Goal: Task Accomplishment & Management: Manage account settings

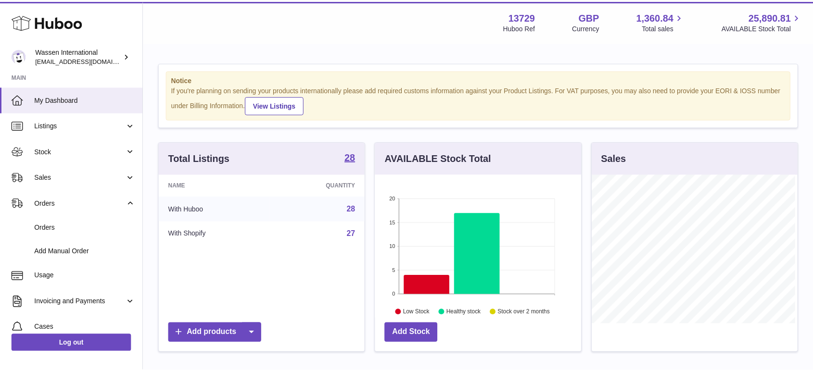
scroll to position [150, 208]
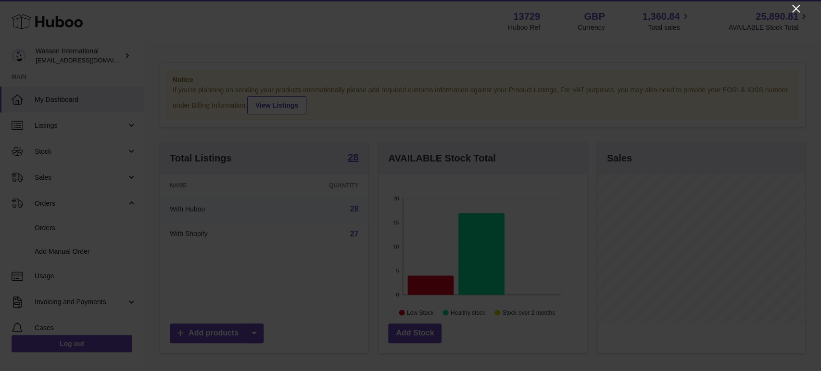
click at [796, 3] on icon "Close" at bounding box center [797, 9] width 12 height 12
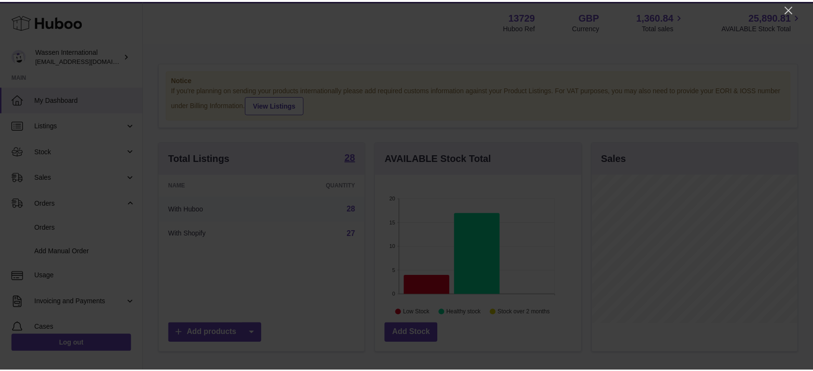
scroll to position [480994, 480939]
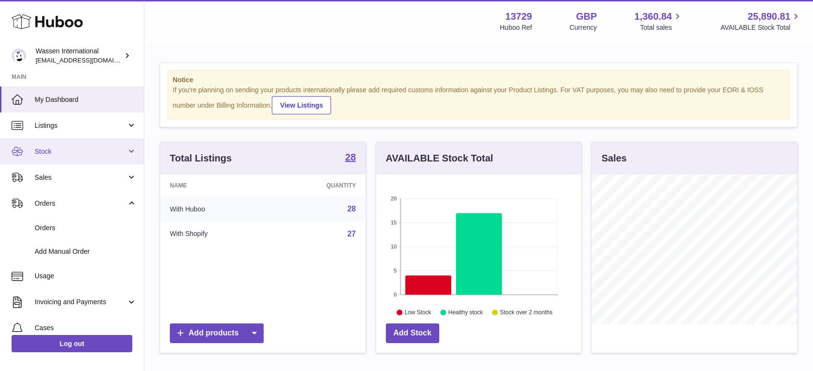
click at [54, 147] on span "Stock" at bounding box center [81, 151] width 92 height 9
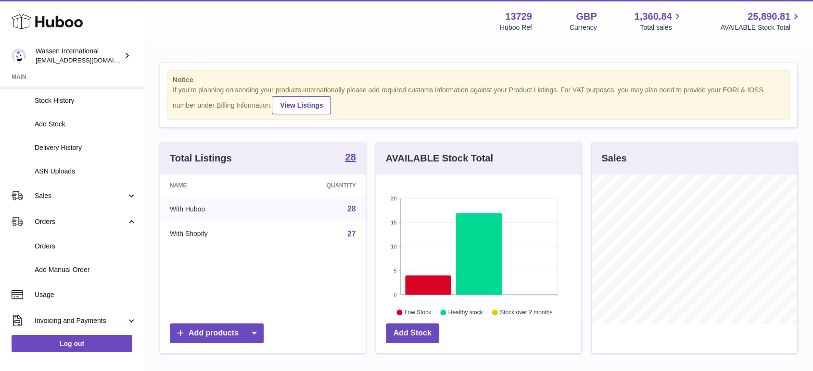
scroll to position [107, 0]
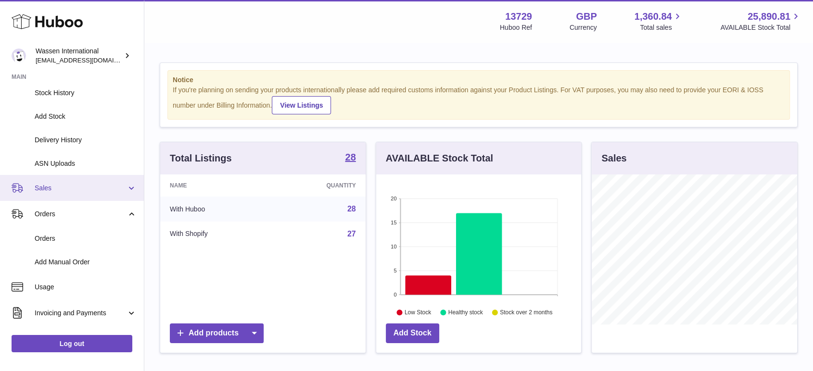
click at [42, 180] on link "Sales" at bounding box center [72, 188] width 144 height 26
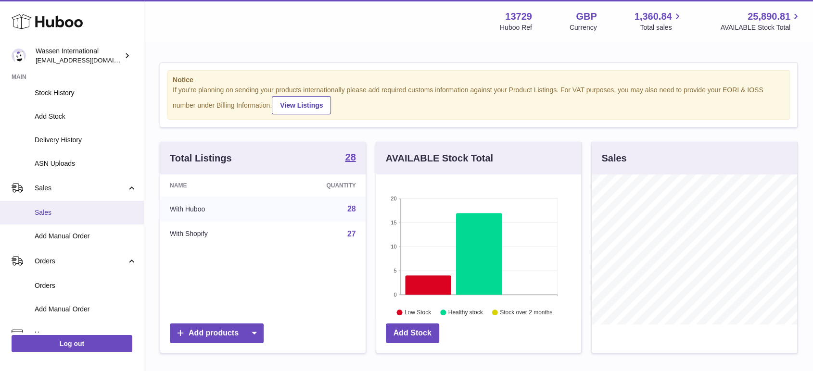
click at [66, 217] on link "Sales" at bounding box center [72, 213] width 144 height 24
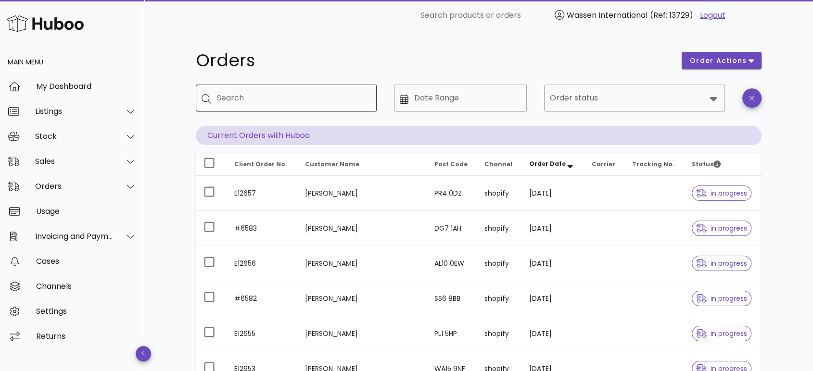
click at [276, 107] on div "Search" at bounding box center [293, 98] width 152 height 27
paste input "**********"
type input "**********"
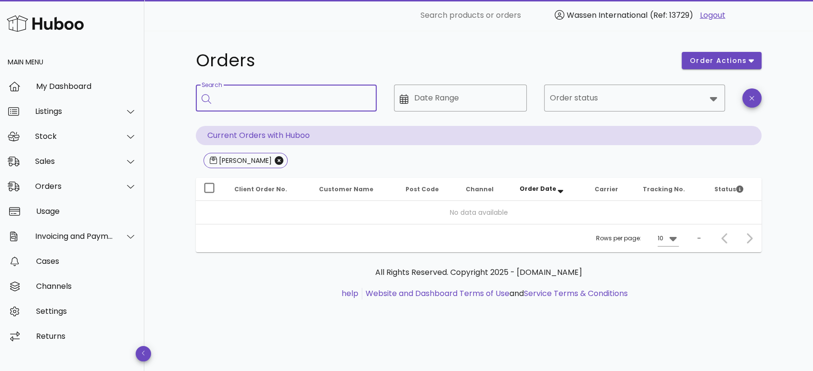
click at [290, 95] on input "Search" at bounding box center [293, 97] width 152 height 15
paste input "**********"
type input "**********"
click at [275, 159] on icon "Close" at bounding box center [279, 160] width 9 height 9
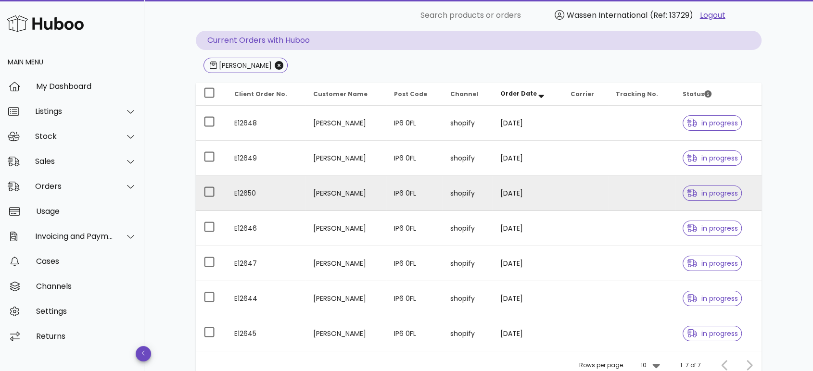
scroll to position [107, 0]
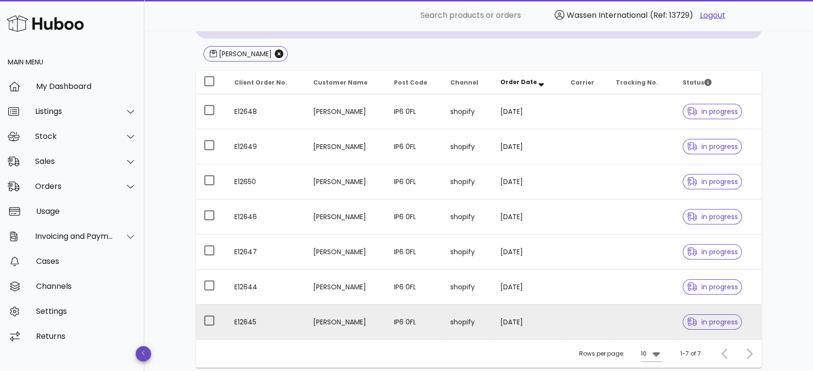
click at [277, 319] on td "E12645" at bounding box center [266, 322] width 79 height 35
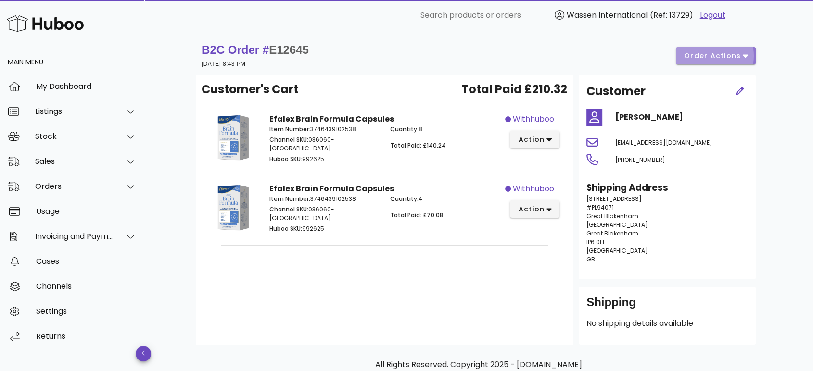
click at [711, 54] on span "order actions" at bounding box center [713, 56] width 58 height 10
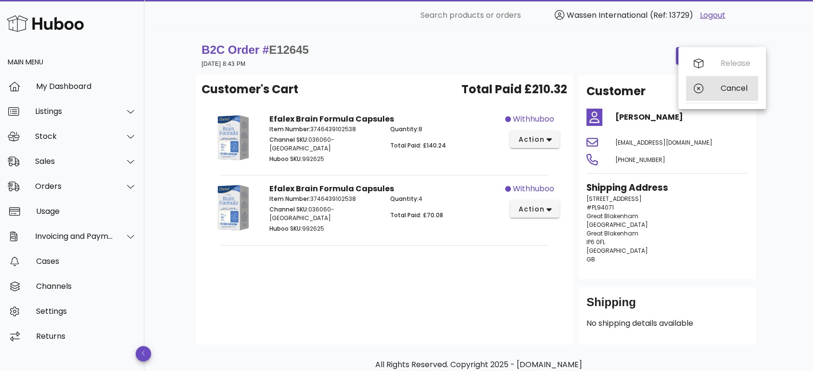
click at [703, 86] on div at bounding box center [700, 89] width 12 height 10
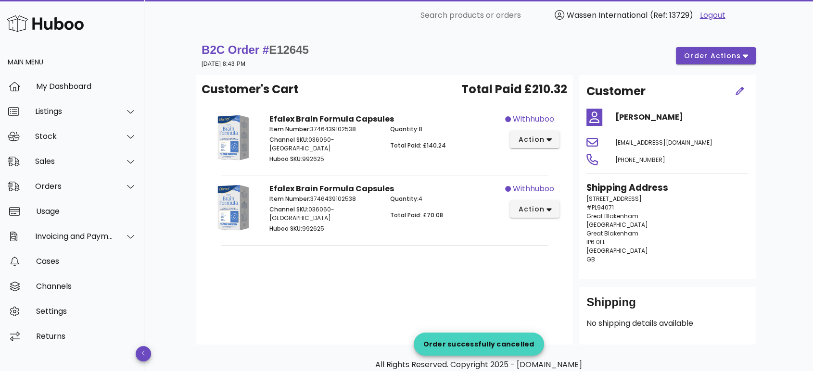
scroll to position [107, 0]
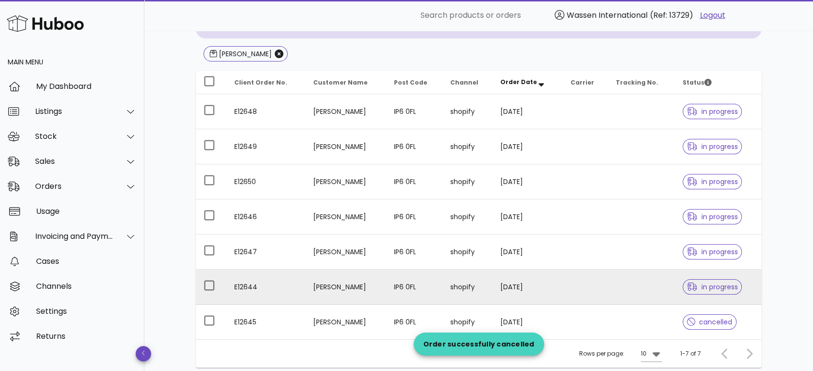
click at [312, 290] on td "[PERSON_NAME]" at bounding box center [346, 287] width 81 height 35
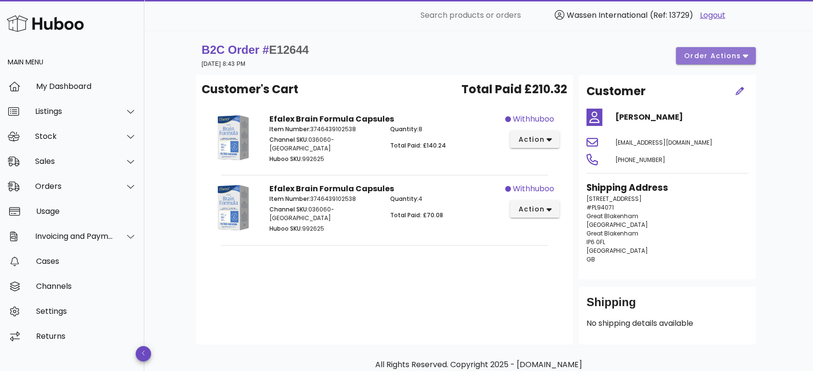
click at [696, 56] on span "order actions" at bounding box center [713, 56] width 58 height 10
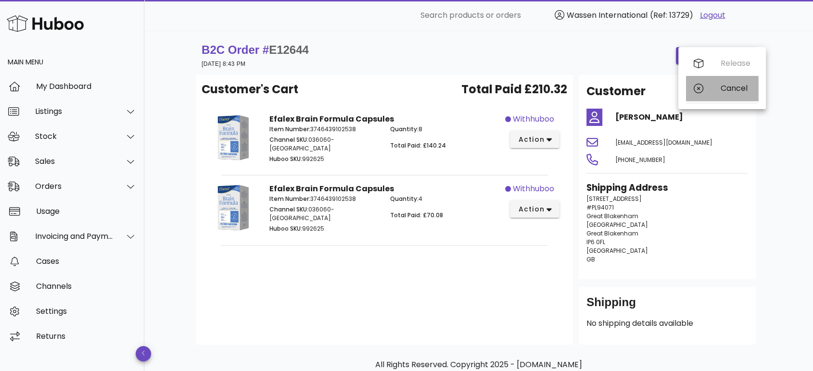
click at [692, 84] on div "Cancel" at bounding box center [722, 88] width 72 height 25
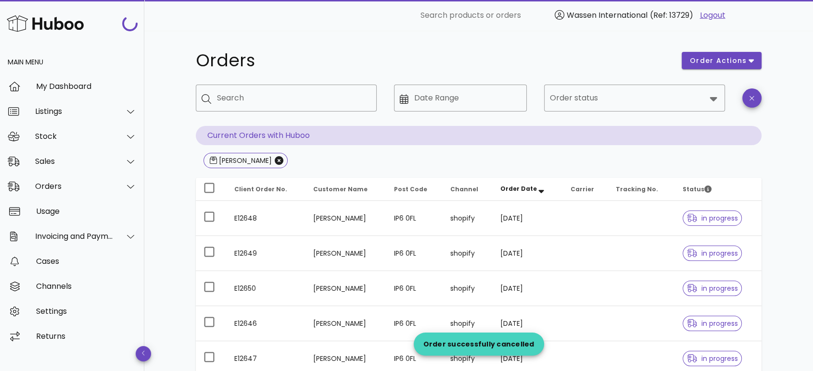
scroll to position [107, 0]
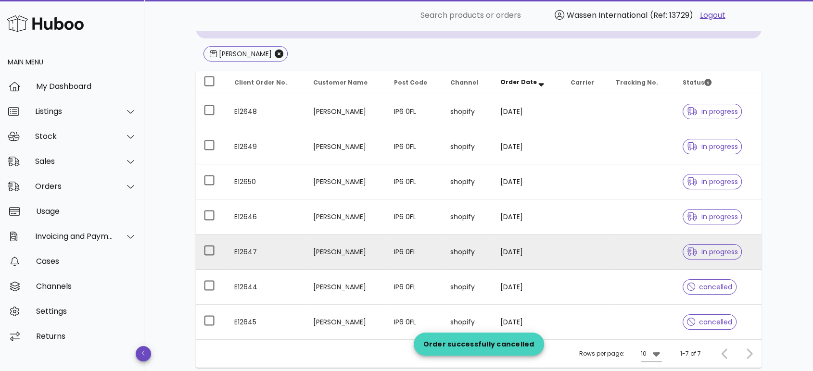
click at [350, 249] on td "[PERSON_NAME]" at bounding box center [346, 252] width 81 height 35
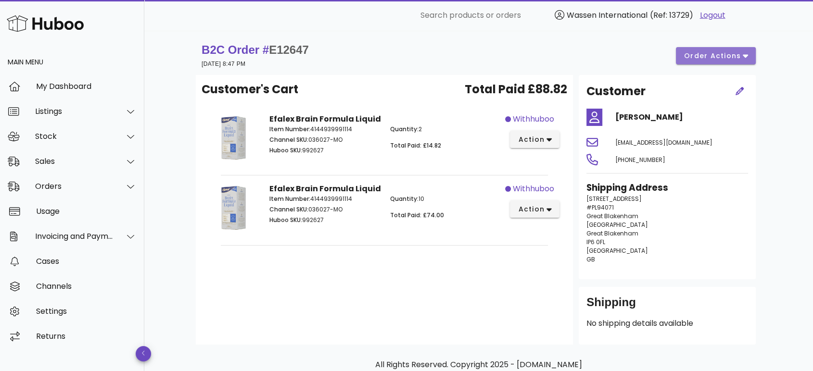
click at [722, 60] on span "order actions" at bounding box center [713, 56] width 58 height 10
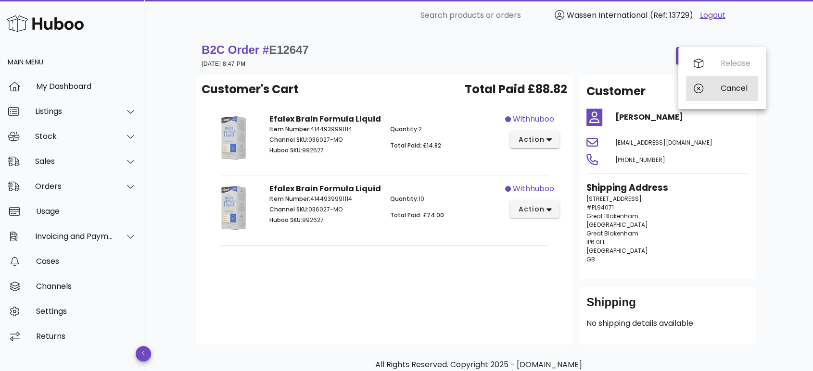
click at [713, 89] on div "Cancel" at bounding box center [722, 88] width 72 height 25
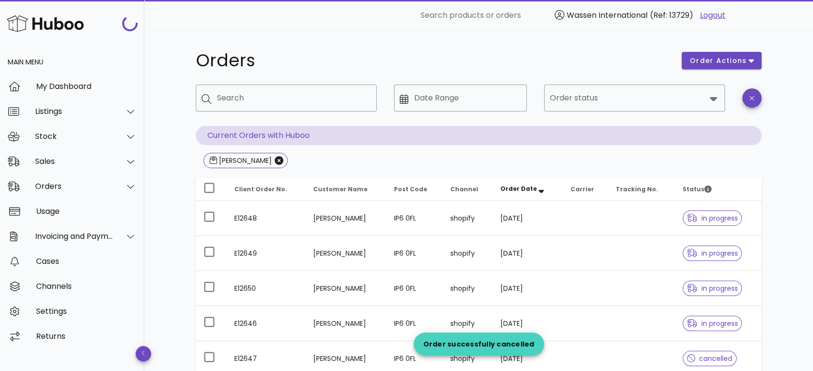
scroll to position [107, 0]
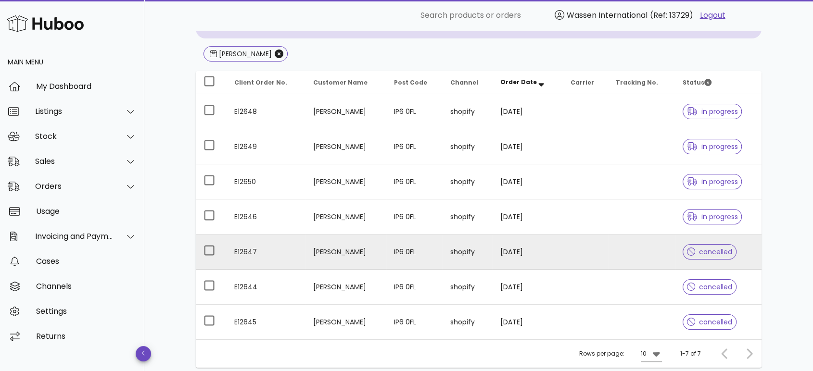
click at [363, 246] on td "[PERSON_NAME]" at bounding box center [346, 252] width 81 height 35
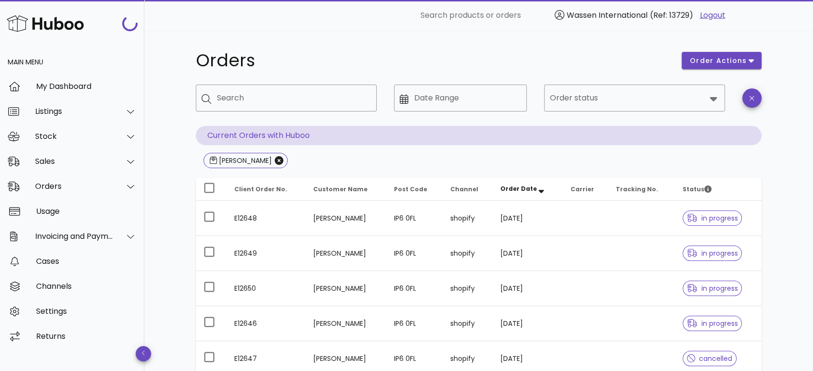
scroll to position [107, 0]
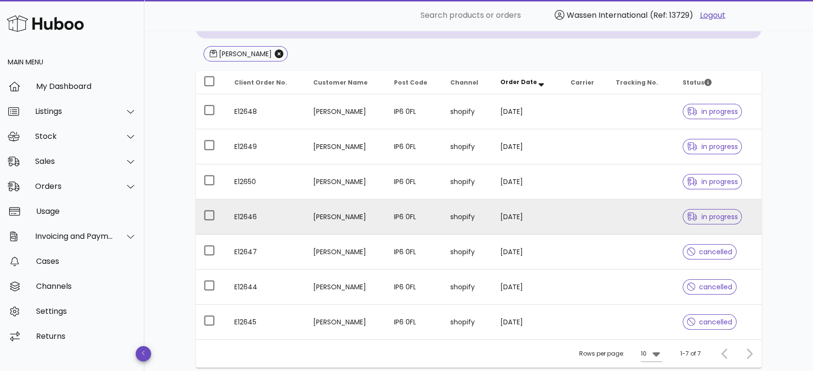
click at [443, 217] on td "IP6 0FL" at bounding box center [414, 217] width 56 height 35
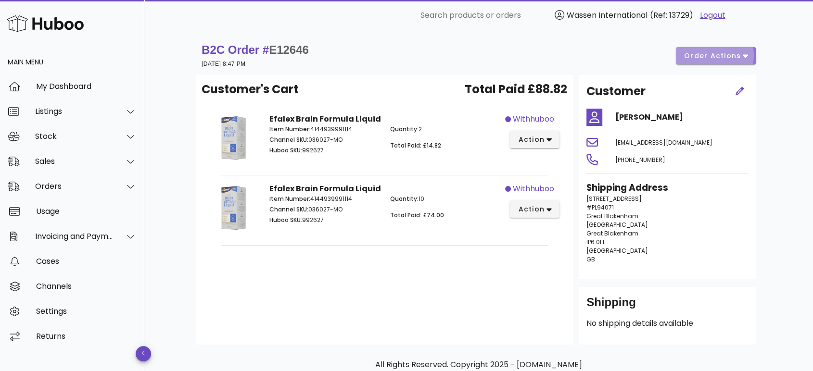
click at [692, 53] on span "order actions" at bounding box center [713, 56] width 58 height 10
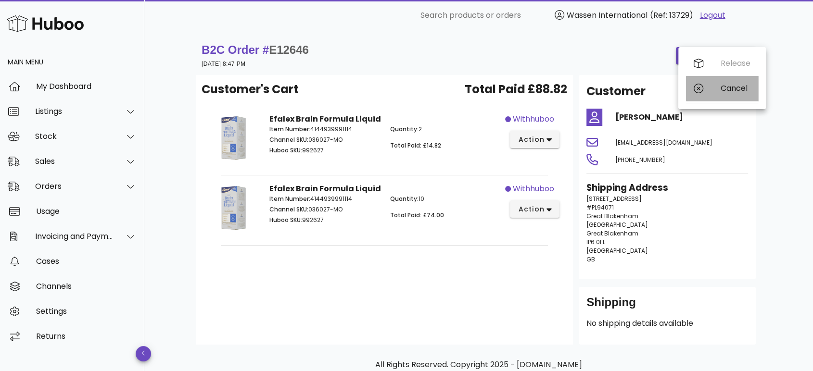
click at [694, 87] on icon at bounding box center [699, 89] width 10 height 10
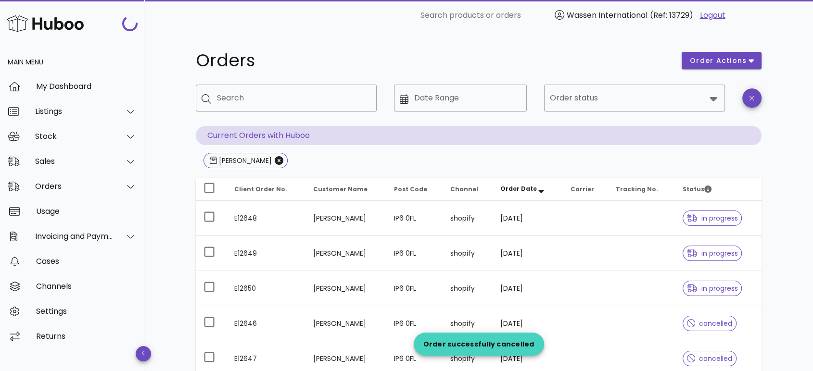
scroll to position [107, 0]
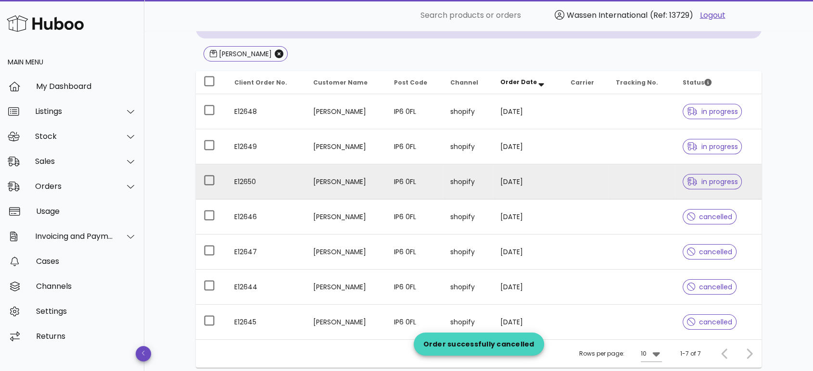
click at [573, 173] on td at bounding box center [585, 182] width 45 height 35
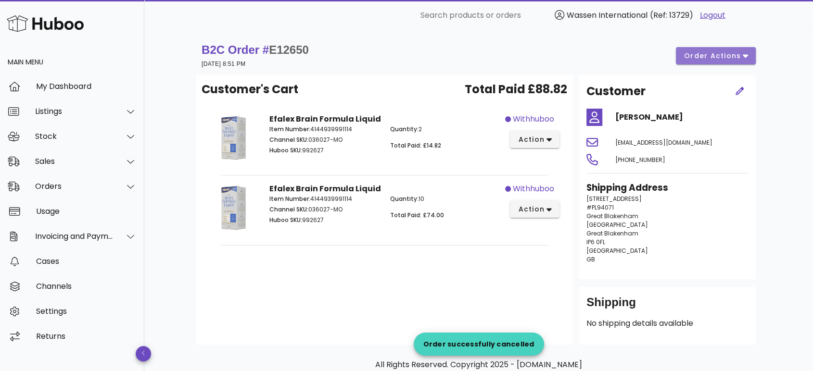
click at [704, 51] on span "order actions" at bounding box center [713, 56] width 58 height 10
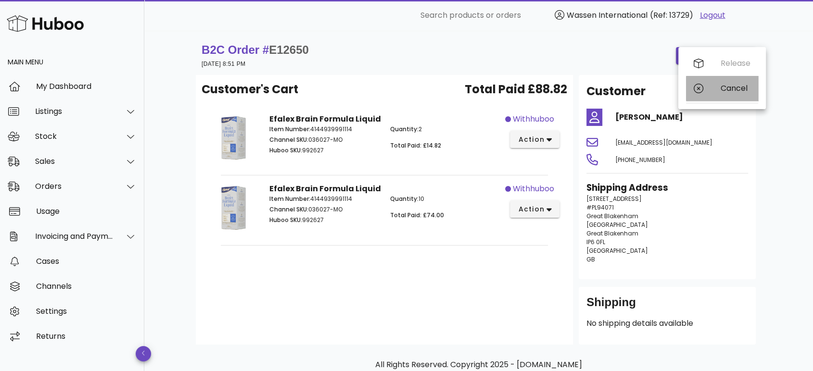
click at [699, 88] on icon at bounding box center [699, 89] width 10 height 10
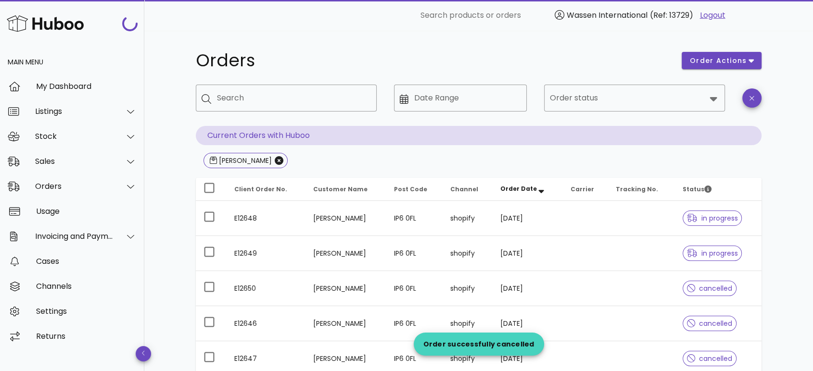
scroll to position [107, 0]
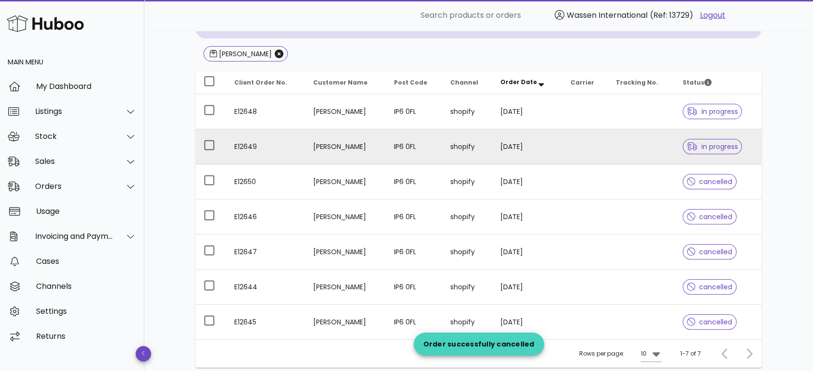
click at [563, 139] on td "[DATE]" at bounding box center [528, 146] width 70 height 35
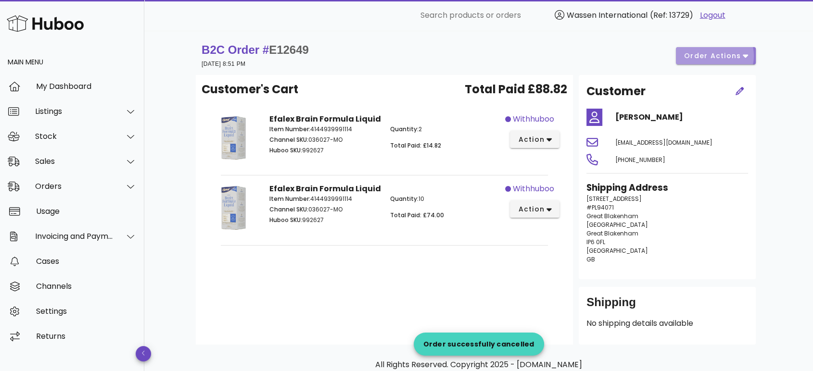
click at [696, 53] on span "order actions" at bounding box center [713, 56] width 58 height 10
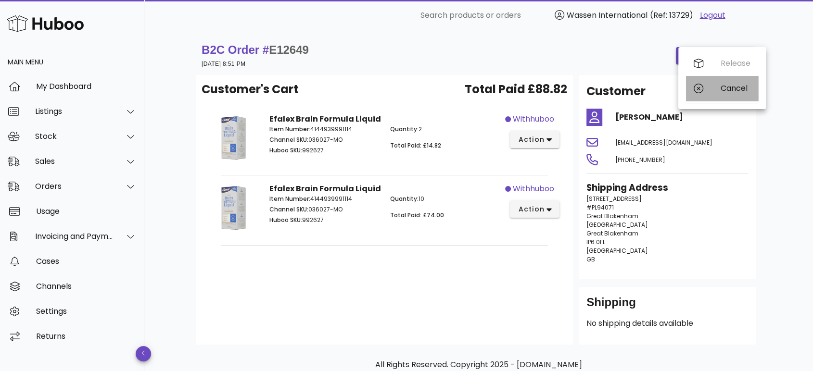
click at [700, 87] on icon at bounding box center [699, 89] width 10 height 10
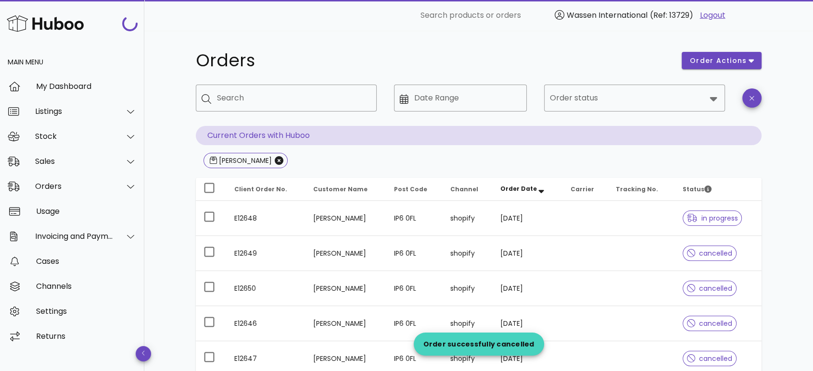
scroll to position [107, 0]
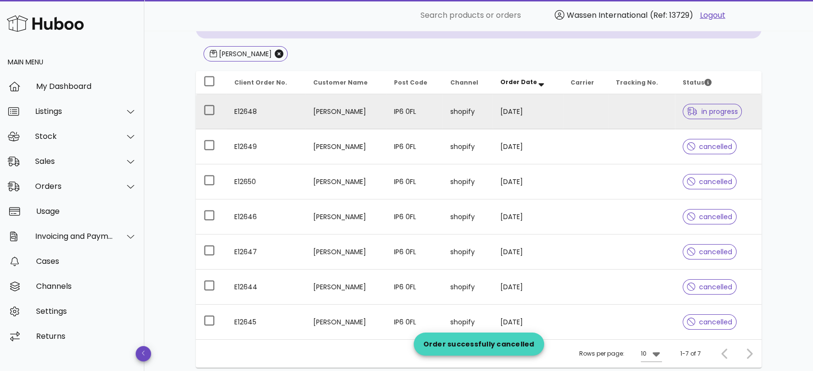
click at [427, 115] on td "IP6 0FL" at bounding box center [414, 111] width 56 height 35
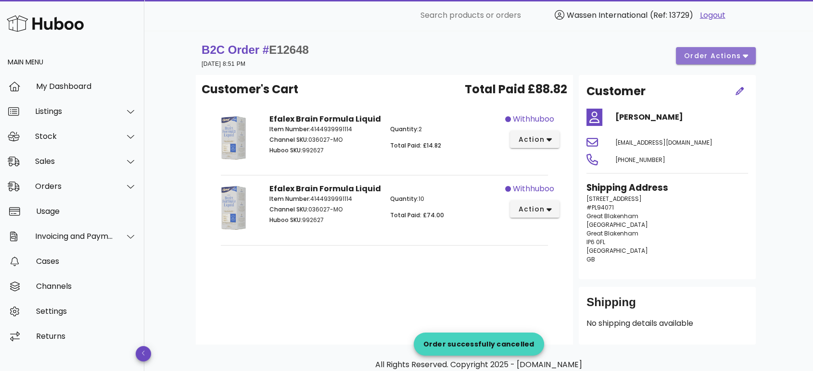
click at [689, 60] on span "order actions" at bounding box center [713, 56] width 58 height 10
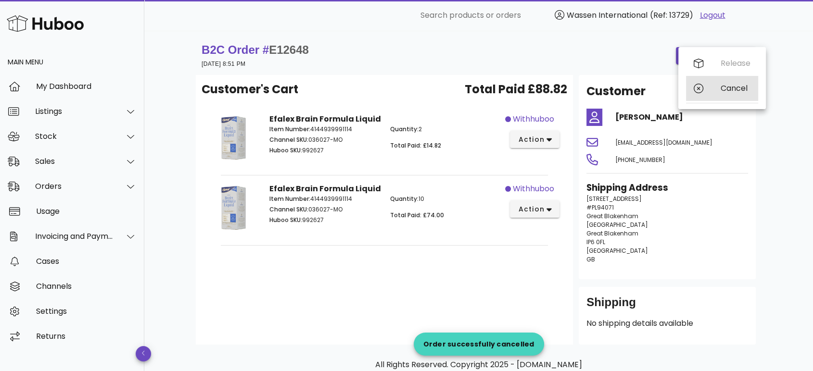
click at [695, 84] on icon at bounding box center [699, 89] width 10 height 10
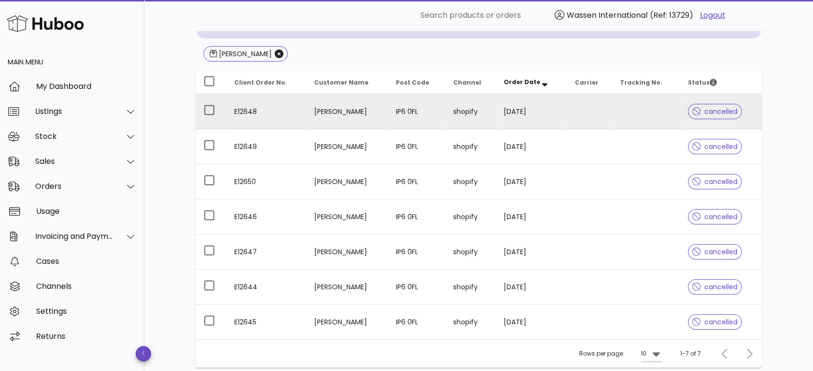
scroll to position [160, 0]
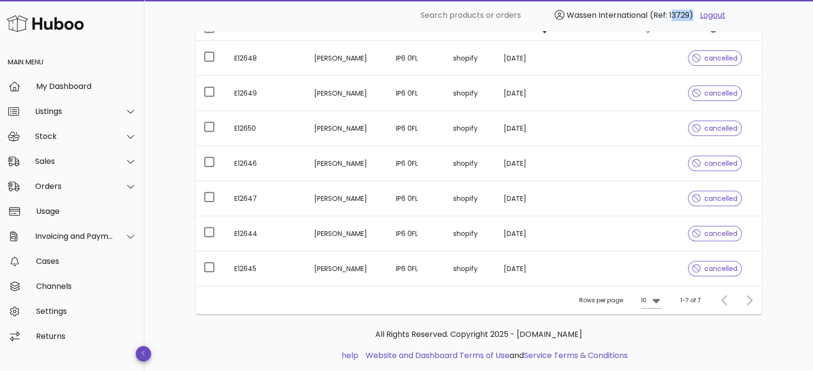
drag, startPoint x: 668, startPoint y: 19, endPoint x: 688, endPoint y: 18, distance: 19.8
click at [688, 18] on span "(Ref: 13729)" at bounding box center [671, 15] width 43 height 11
copy span "13729"
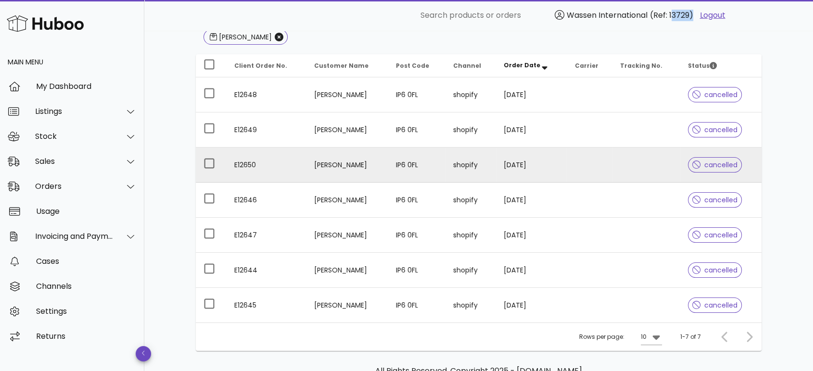
scroll to position [107, 0]
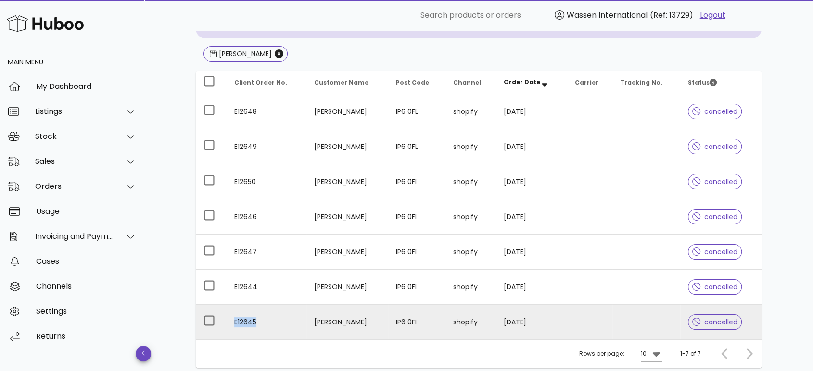
drag, startPoint x: 262, startPoint y: 323, endPoint x: 222, endPoint y: 323, distance: 39.5
click at [222, 323] on tr "E12645 [PERSON_NAME] IP6 0FL shopify [DATE] cancelled" at bounding box center [479, 322] width 566 height 35
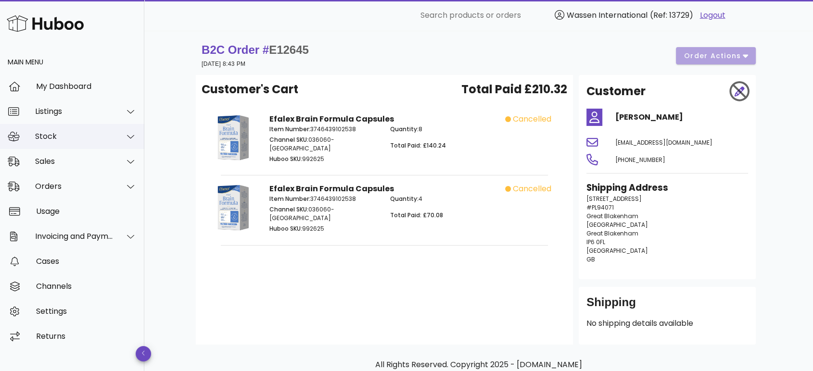
click at [40, 135] on div "Stock" at bounding box center [74, 136] width 78 height 9
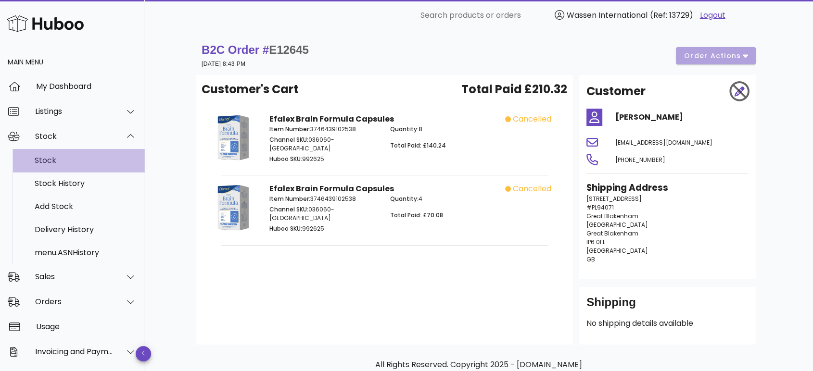
click at [44, 157] on div "Stock" at bounding box center [86, 160] width 102 height 9
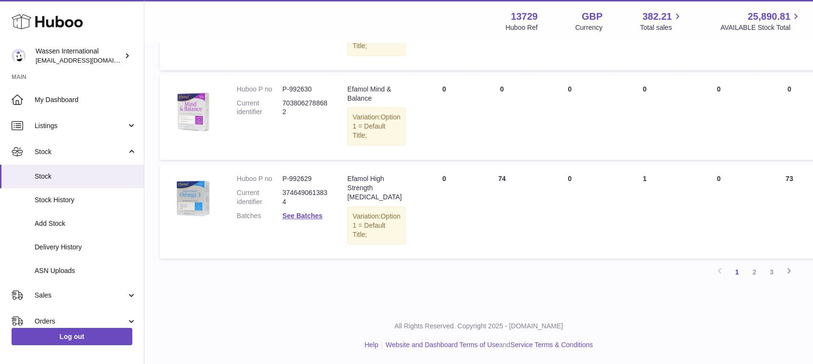
scroll to position [908, 0]
click at [753, 271] on link "2" at bounding box center [754, 271] width 17 height 17
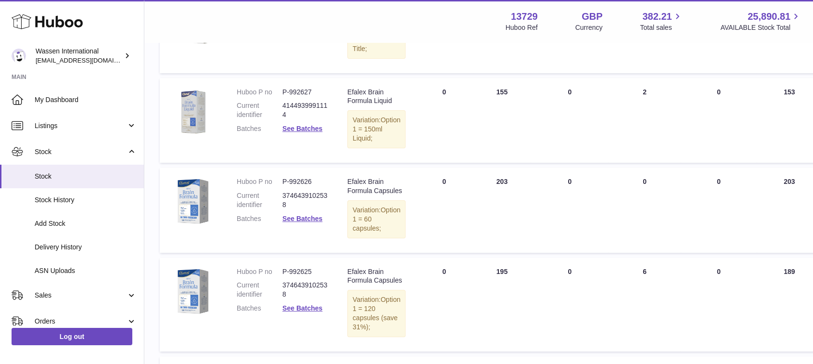
scroll to position [150, 0]
